Goal: Find specific page/section: Find specific page/section

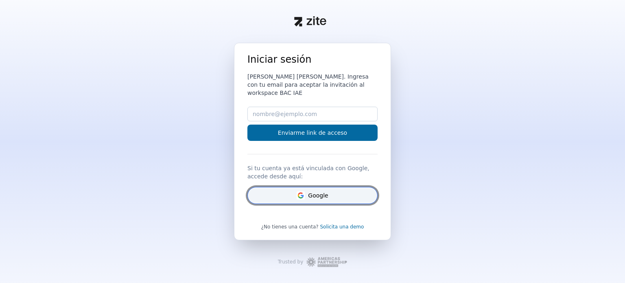
click at [309, 190] on button "Google" at bounding box center [313, 195] width 130 height 17
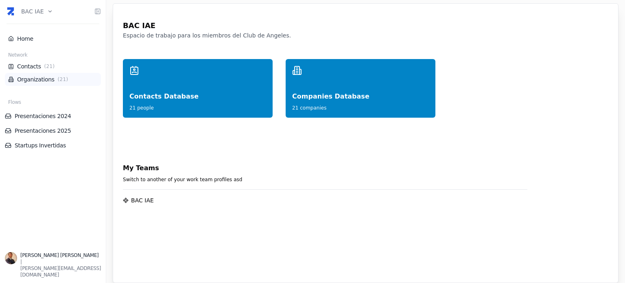
click at [29, 81] on link "Organizations ( 21 )" at bounding box center [53, 79] width 90 height 8
